Goal: Task Accomplishment & Management: Use online tool/utility

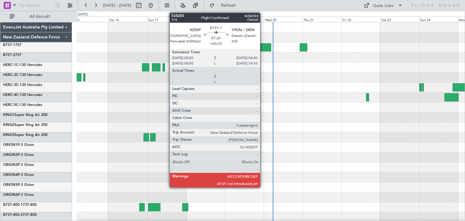
click at [263, 44] on div at bounding box center [264, 47] width 13 height 8
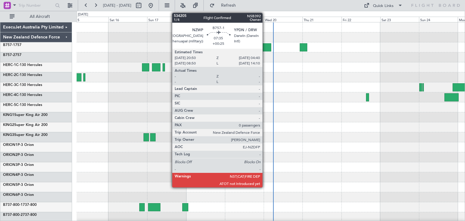
click at [265, 45] on div at bounding box center [264, 47] width 13 height 8
